Goal: Use online tool/utility

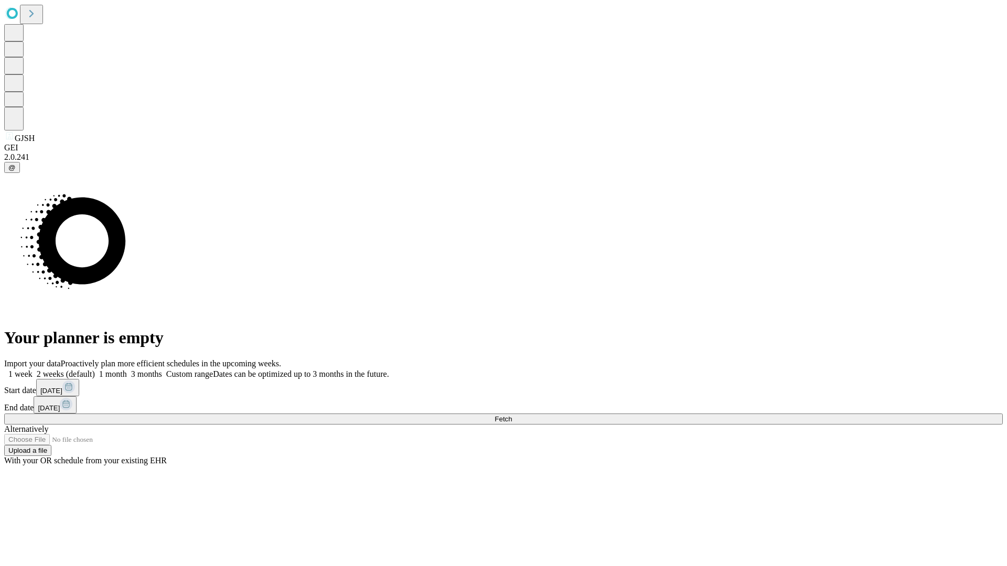
click at [512, 415] on span "Fetch" at bounding box center [502, 419] width 17 height 8
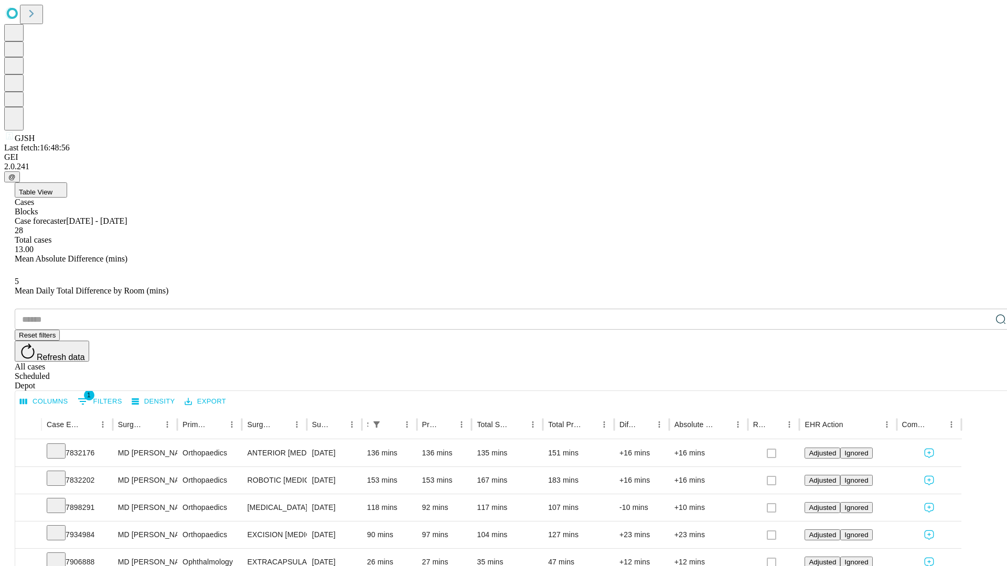
click at [52, 188] on span "Table View" at bounding box center [36, 192] width 34 height 8
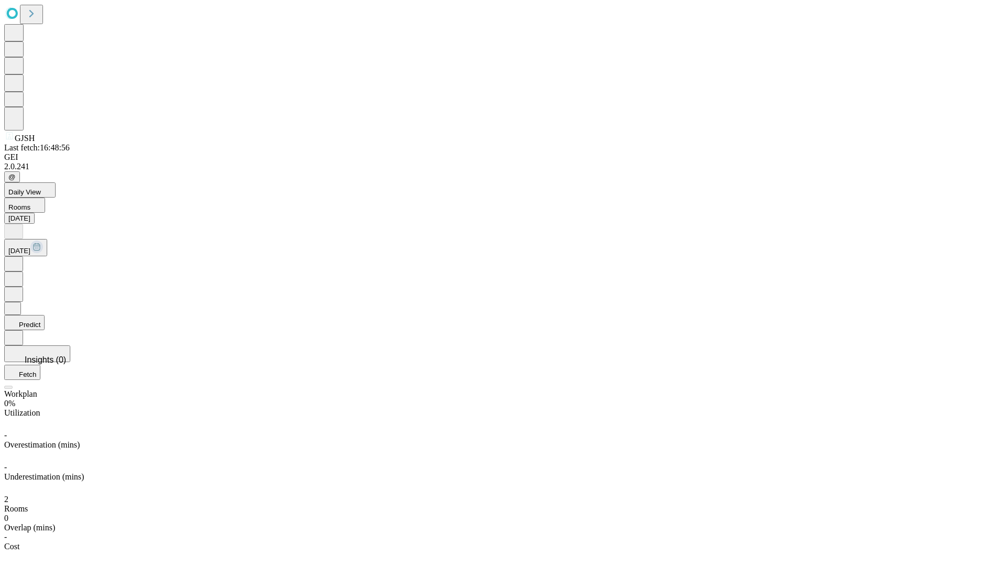
click at [45, 315] on button "Predict" at bounding box center [24, 322] width 40 height 15
